Goal: Task Accomplishment & Management: Use online tool/utility

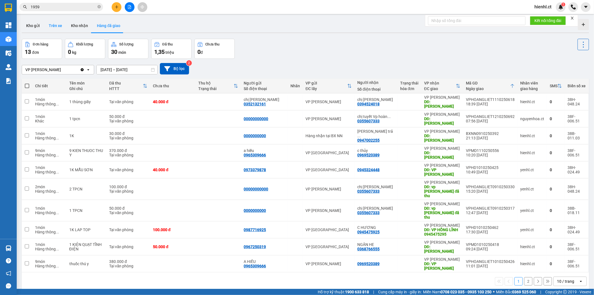
click at [51, 28] on button "Trên xe" at bounding box center [55, 25] width 22 height 13
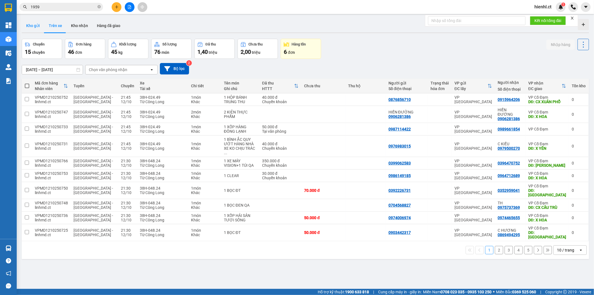
click at [33, 27] on button "Kho gửi" at bounding box center [33, 25] width 23 height 13
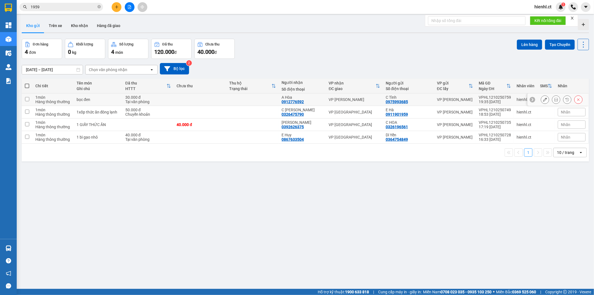
click at [28, 99] on input "checkbox" at bounding box center [27, 99] width 4 height 4
checkbox input "true"
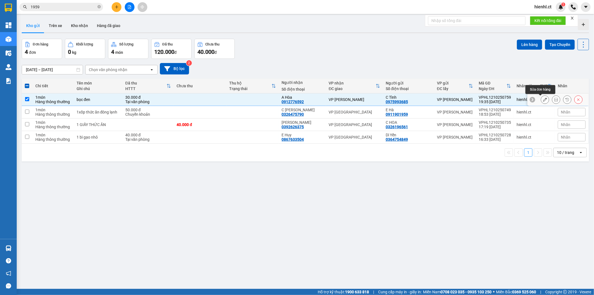
click at [543, 99] on icon at bounding box center [545, 100] width 4 height 4
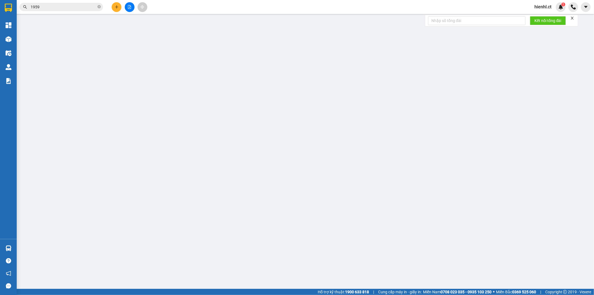
type input "0975993685"
type input "C Tình"
type input "0912776592"
type input "A Hòa"
type input "0"
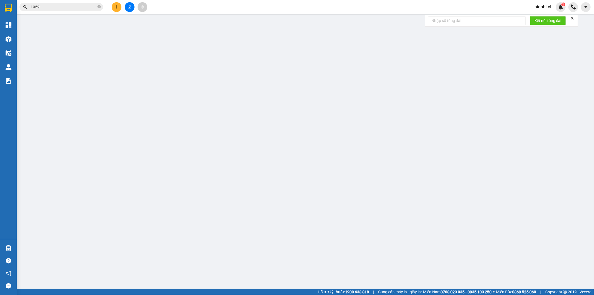
type input "30.000"
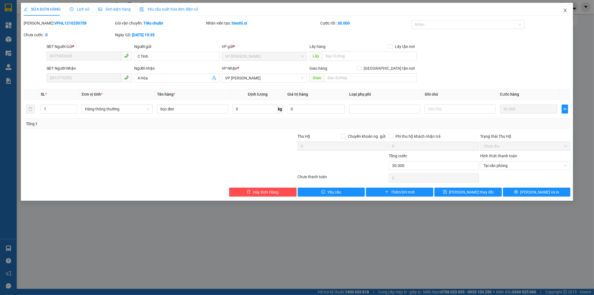
click at [566, 9] on icon "close" at bounding box center [565, 10] width 4 height 4
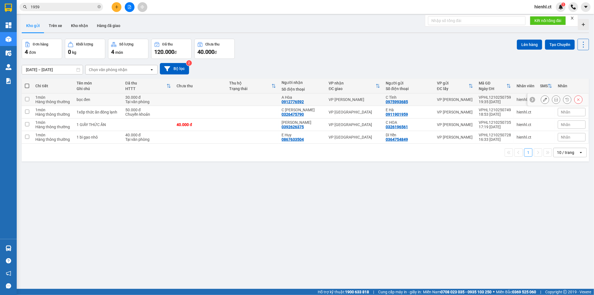
click at [28, 99] on input "checkbox" at bounding box center [27, 99] width 4 height 4
checkbox input "true"
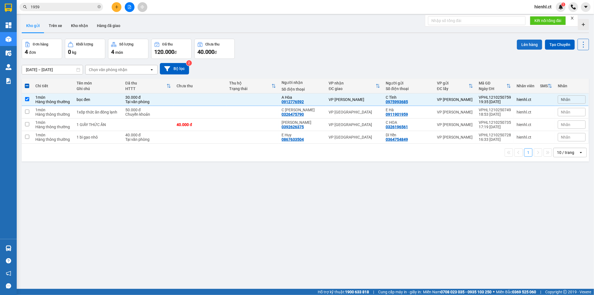
click at [529, 42] on button "Lên hàng" at bounding box center [529, 45] width 25 height 10
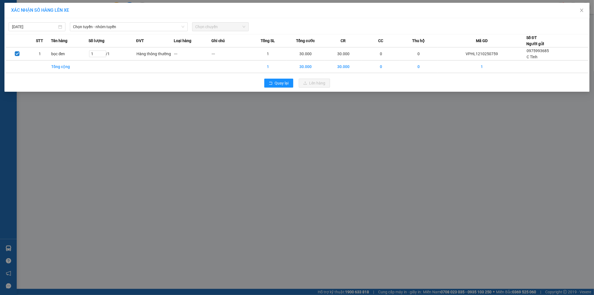
drag, startPoint x: 141, startPoint y: 35, endPoint x: 227, endPoint y: 113, distance: 115.6
click at [156, 35] on th "ĐVT" at bounding box center [155, 40] width 38 height 13
click at [100, 29] on span "Chọn tuyến - nhóm tuyến" at bounding box center [128, 27] width 111 height 8
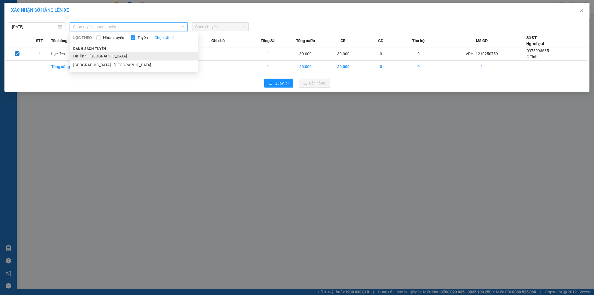
click at [101, 60] on li "Hà Tĩnh - [GEOGRAPHIC_DATA]" at bounding box center [134, 56] width 128 height 9
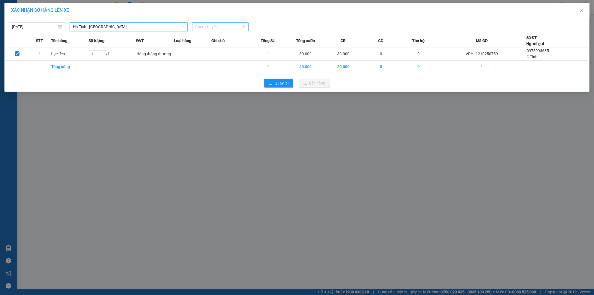
click at [201, 27] on span "Chọn chuyến" at bounding box center [221, 27] width 50 height 8
type input "811"
click at [206, 38] on div "20:23 - 38B-018.11" at bounding box center [217, 38] width 43 height 6
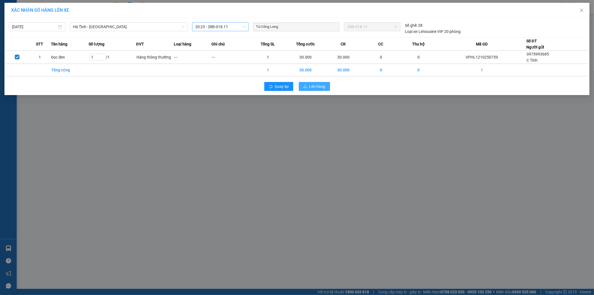
click at [309, 86] on button "Lên hàng" at bounding box center [314, 86] width 31 height 9
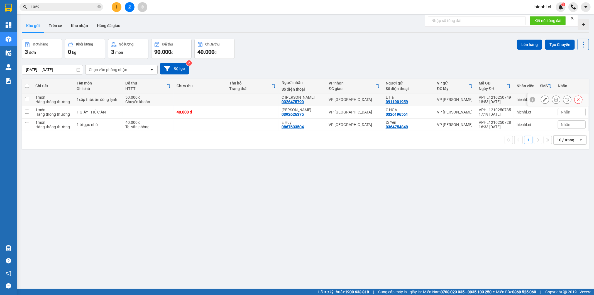
click at [25, 98] on input "checkbox" at bounding box center [27, 99] width 4 height 4
checkbox input "true"
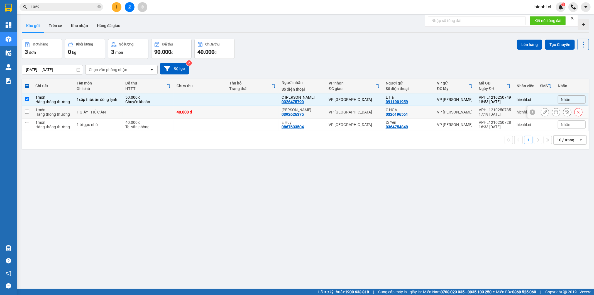
click at [28, 110] on input "checkbox" at bounding box center [27, 112] width 4 height 4
checkbox input "true"
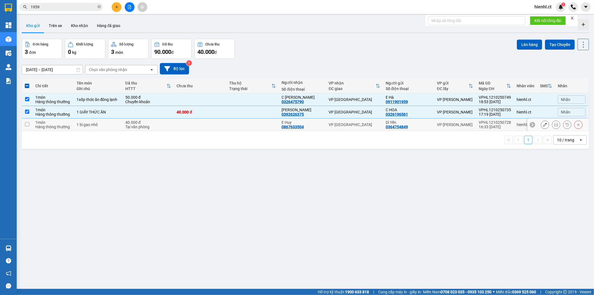
click at [31, 126] on td at bounding box center [27, 124] width 11 height 13
checkbox input "true"
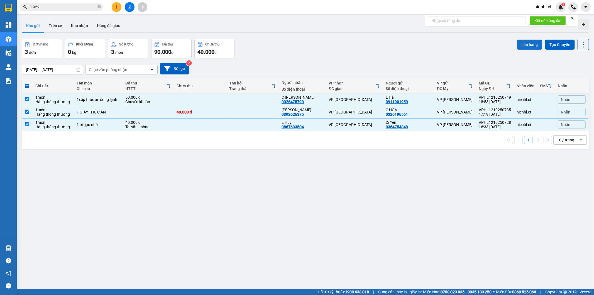
click at [522, 42] on button "Lên hàng" at bounding box center [529, 45] width 25 height 10
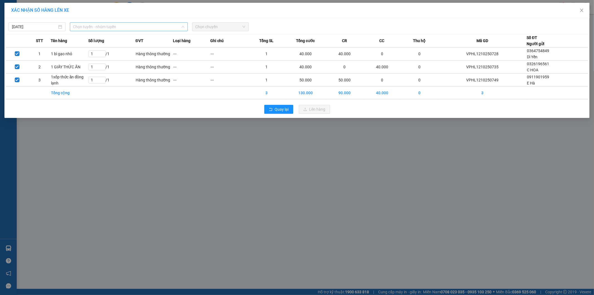
click at [104, 25] on span "Chọn tuyến - nhóm tuyến" at bounding box center [128, 27] width 111 height 8
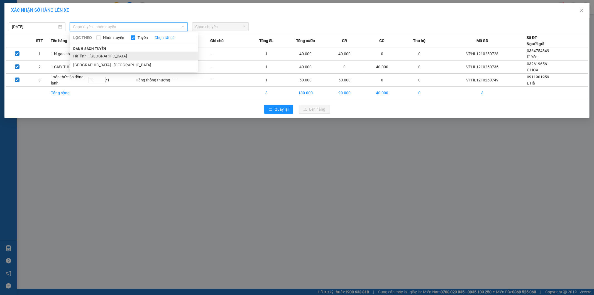
click at [86, 59] on li "Hà Tĩnh - [GEOGRAPHIC_DATA]" at bounding box center [134, 56] width 128 height 9
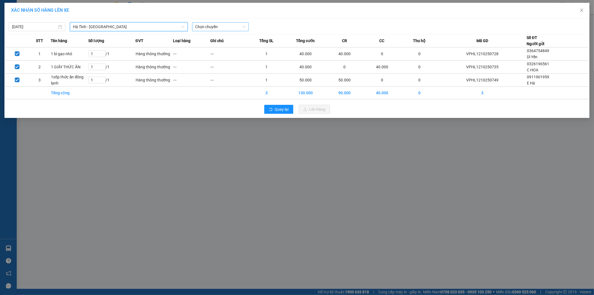
click at [205, 27] on span "Chọn chuyến" at bounding box center [221, 27] width 50 height 8
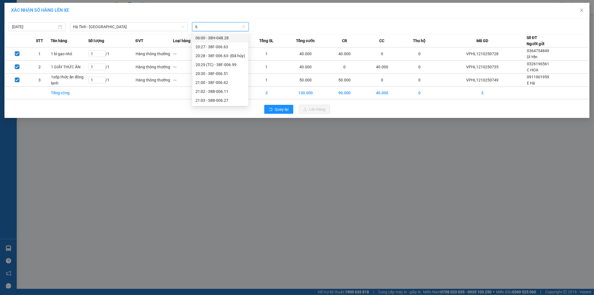
type input "66"
click at [217, 37] on div "20:27 - 38F-006.63" at bounding box center [221, 38] width 50 height 6
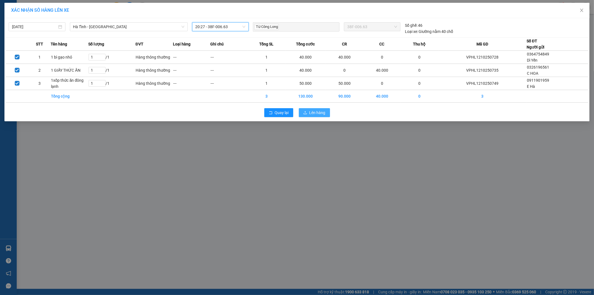
click at [318, 113] on span "Lên hàng" at bounding box center [318, 113] width 16 height 6
